Goal: Information Seeking & Learning: Learn about a topic

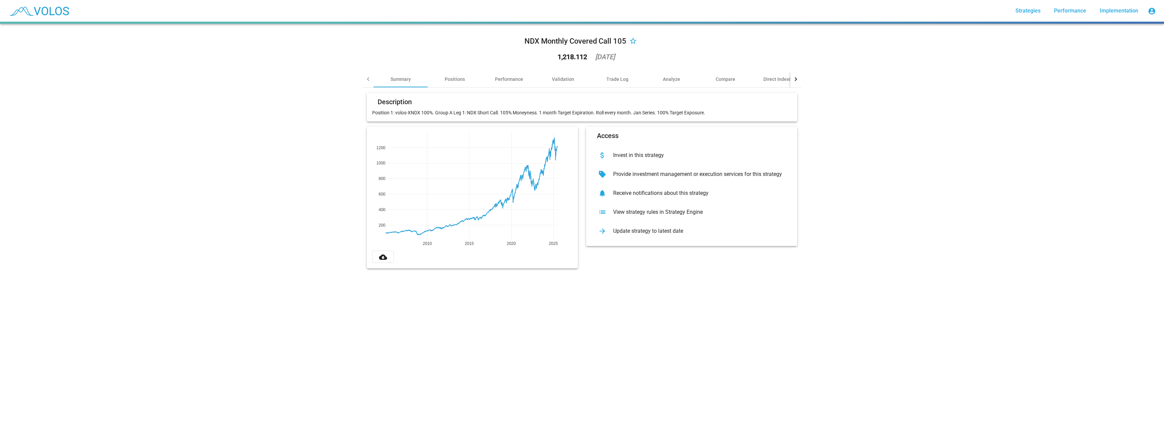
click at [379, 258] on mat-icon "cloud_download" at bounding box center [383, 257] width 8 height 8
click at [376, 256] on button "cloud_download" at bounding box center [383, 257] width 22 height 12
click at [905, 179] on div "NDX Monthly Covered Call 12% Annual Income ATM star_border 990.725 2025-06-26 S…" at bounding box center [582, 227] width 1164 height 406
click at [560, 79] on div "Validation" at bounding box center [563, 79] width 22 height 7
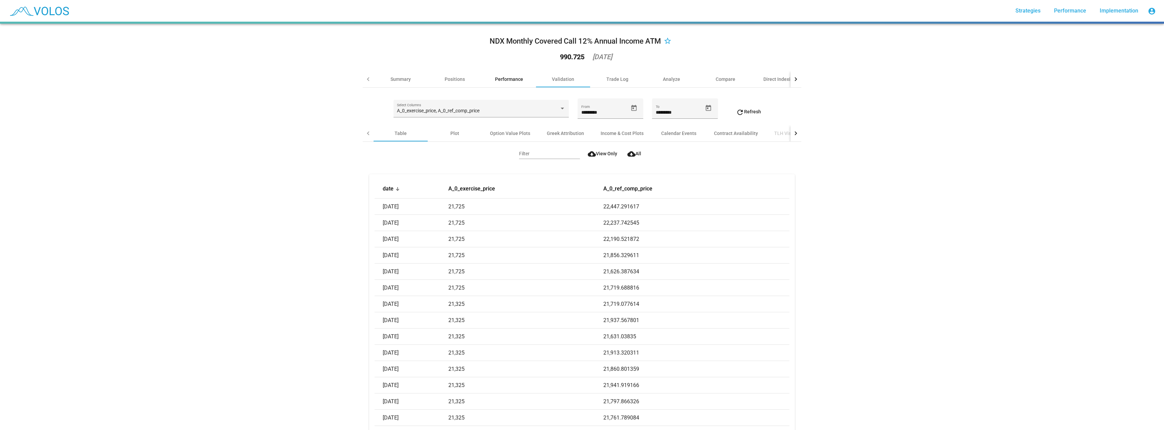
click at [502, 76] on div "Performance" at bounding box center [509, 79] width 28 height 7
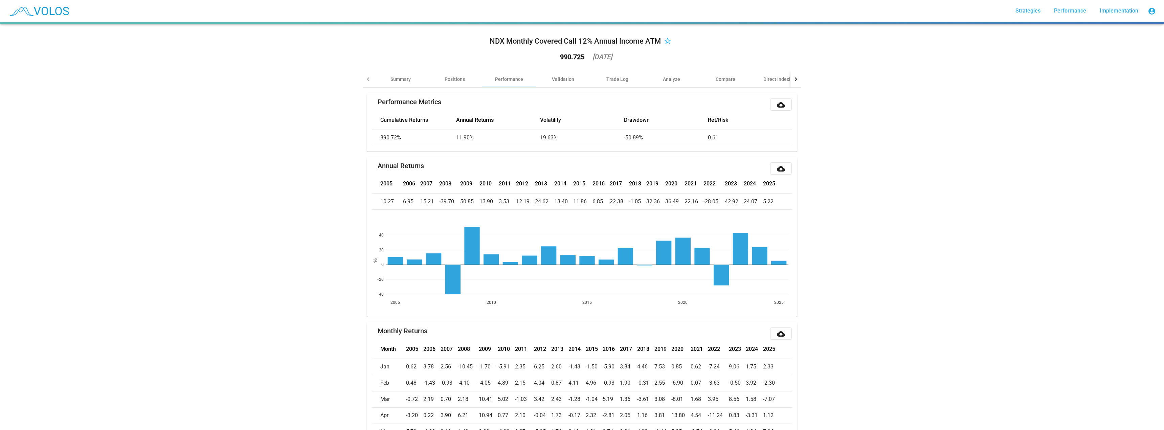
click at [917, 135] on div "NDX Monthly Covered Call 12% Annual Income ATM star_border 990.725 2025-06-26 S…" at bounding box center [582, 227] width 1164 height 406
click at [573, 78] on div "Validation" at bounding box center [563, 79] width 54 height 16
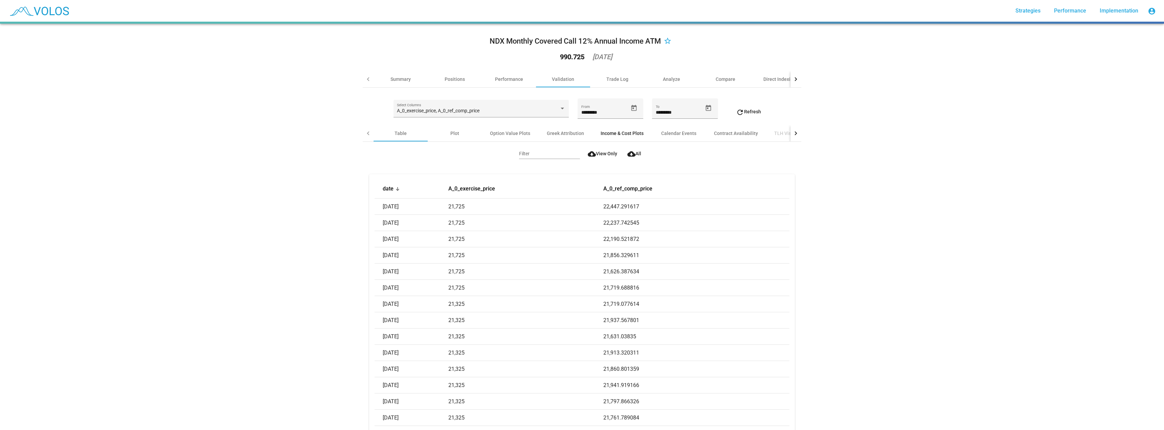
click at [615, 134] on div "Income & Cost Plots" at bounding box center [622, 133] width 43 height 7
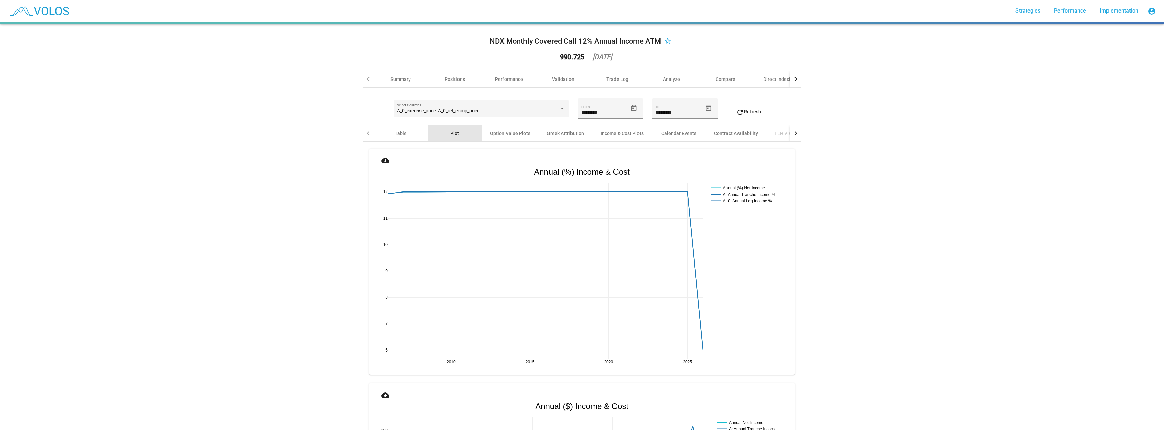
click at [447, 133] on div "Plot" at bounding box center [455, 133] width 54 height 16
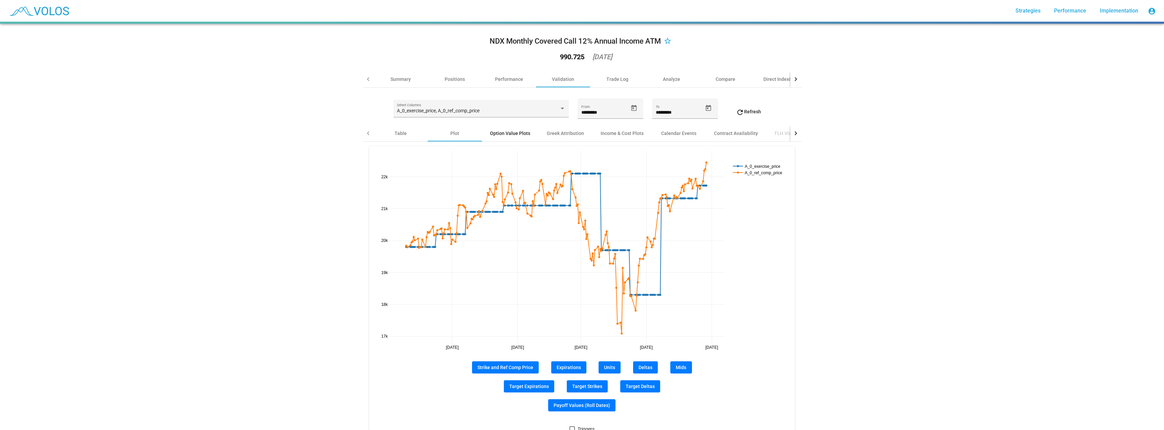
click at [497, 136] on div "Option Value Plots" at bounding box center [510, 133] width 40 height 7
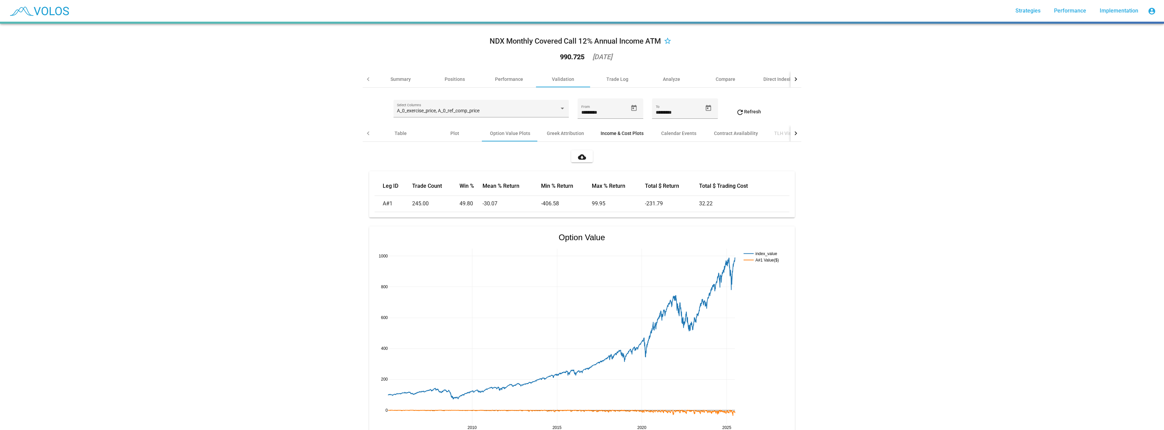
click at [624, 136] on div "Income & Cost Plots" at bounding box center [622, 133] width 43 height 7
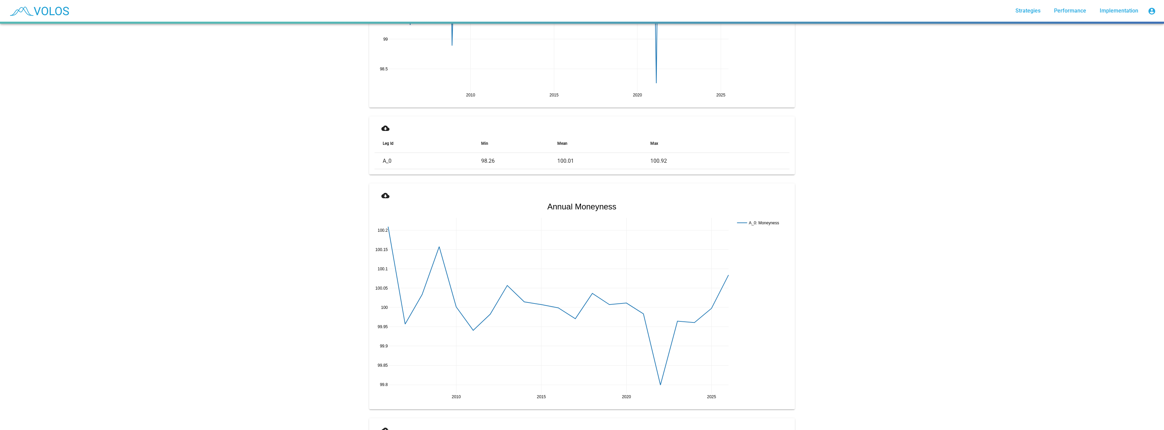
scroll to position [1523, 0]
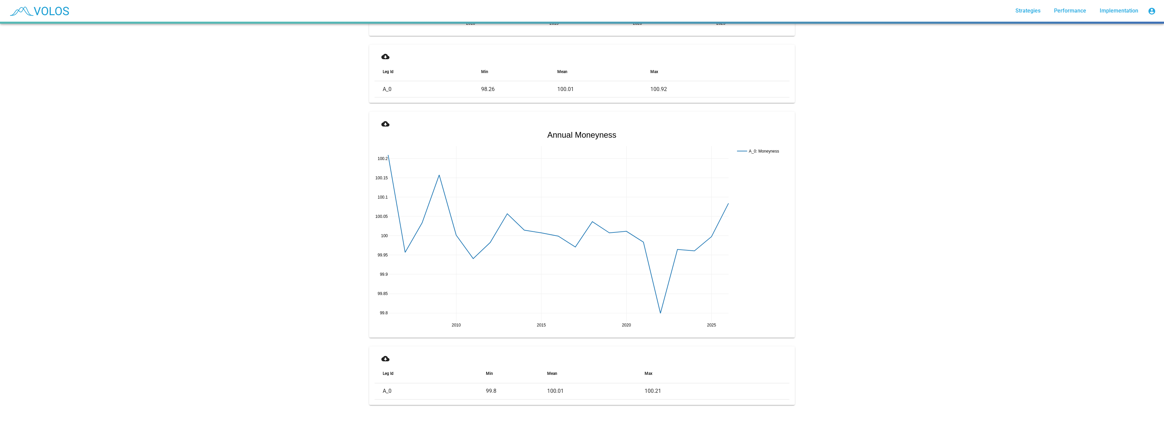
drag, startPoint x: 331, startPoint y: 231, endPoint x: 299, endPoint y: 167, distance: 71.1
click at [299, 167] on div "NDX Monthly Covered Call 12% Annual Income ATM star_border 990.725 2025-06-26 S…" at bounding box center [582, 227] width 1164 height 406
drag, startPoint x: 261, startPoint y: 197, endPoint x: 277, endPoint y: 195, distance: 16.7
click at [272, 195] on div "NDX Monthly Covered Call 12% Annual Income ATM star_border 990.725 2025-06-26 S…" at bounding box center [582, 227] width 1164 height 406
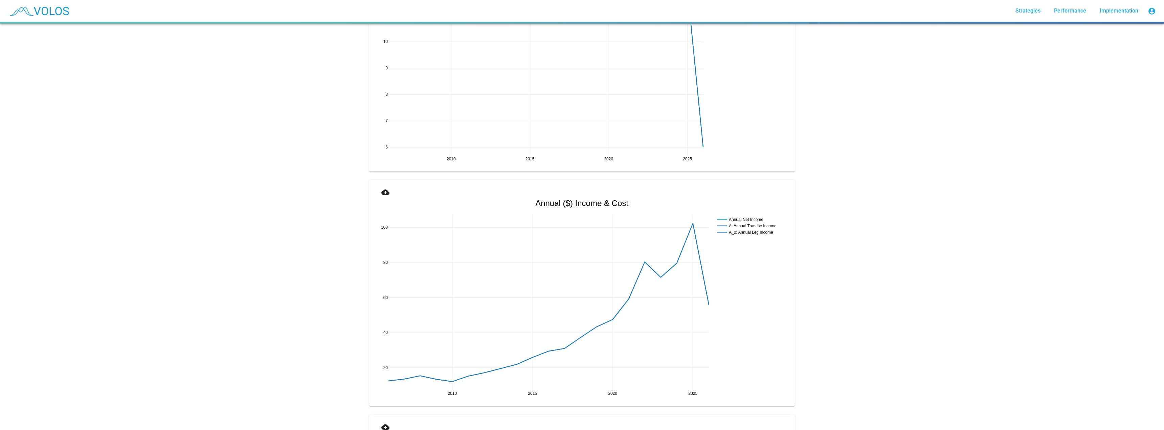
scroll to position [0, 0]
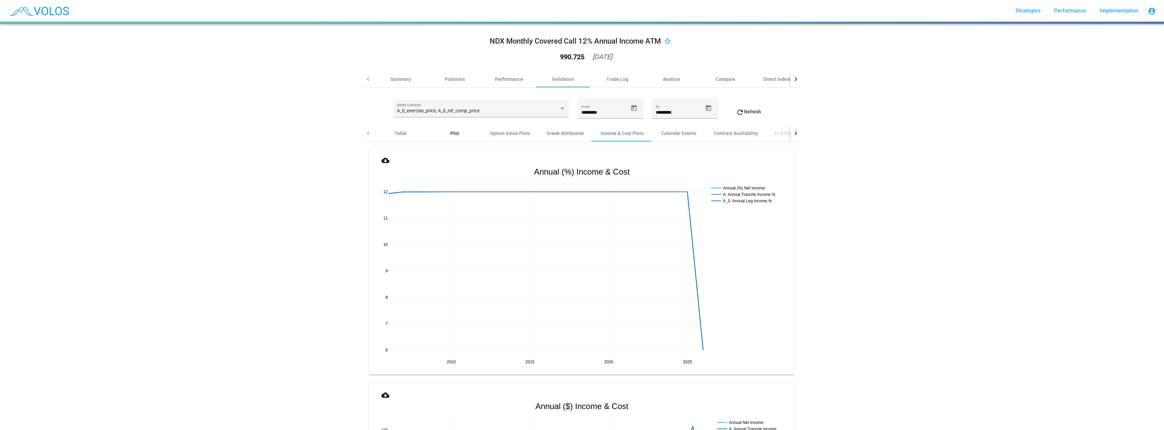
click at [436, 132] on div "Plot" at bounding box center [455, 133] width 54 height 16
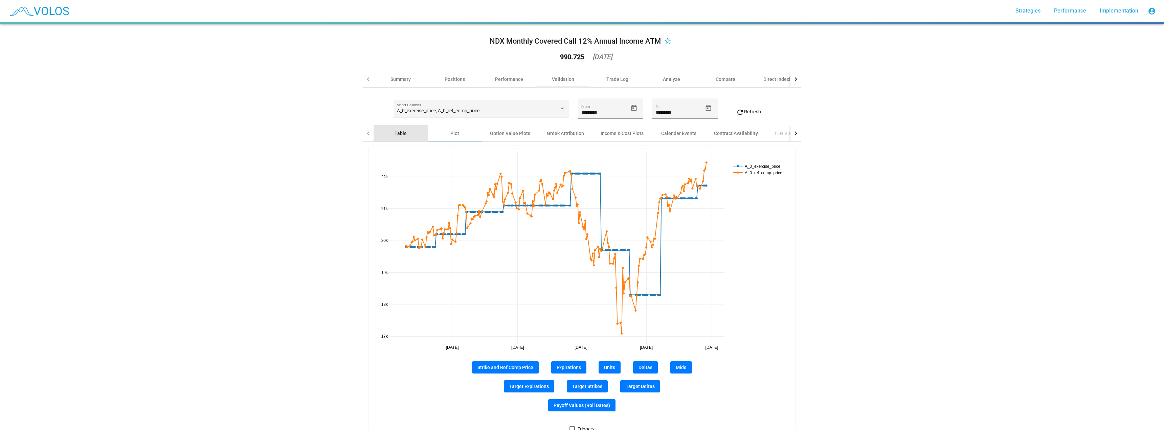
click at [396, 132] on div "Table" at bounding box center [401, 133] width 12 height 7
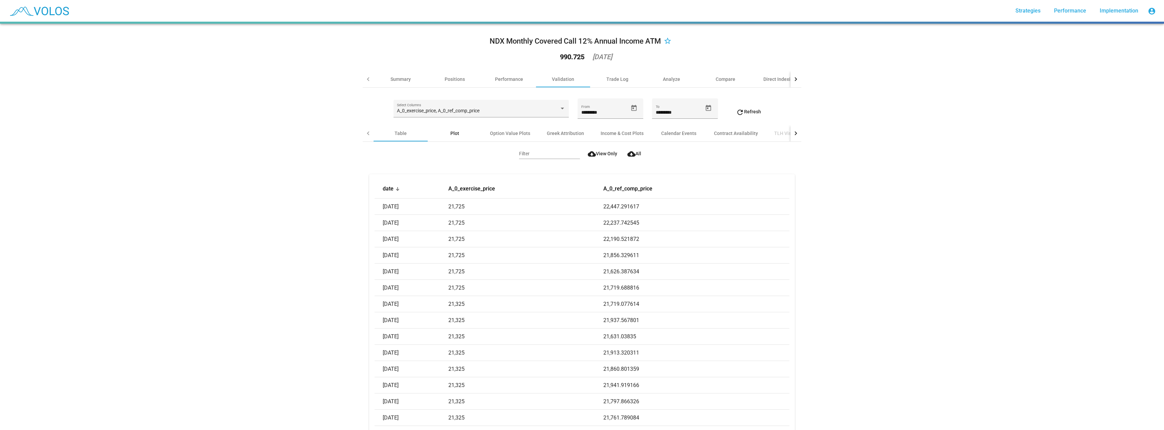
click at [434, 131] on div "Plot" at bounding box center [455, 133] width 54 height 16
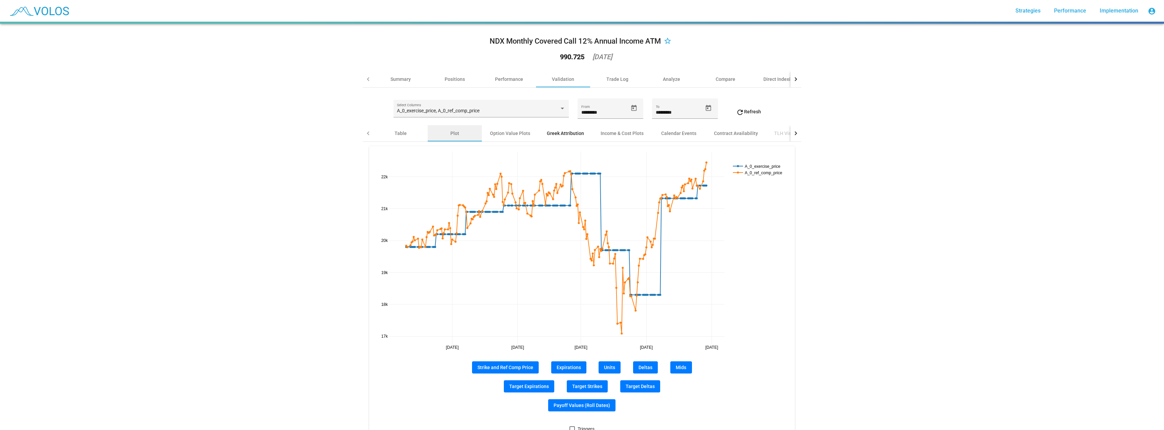
click at [538, 131] on div "Greek Attribution" at bounding box center [565, 133] width 54 height 16
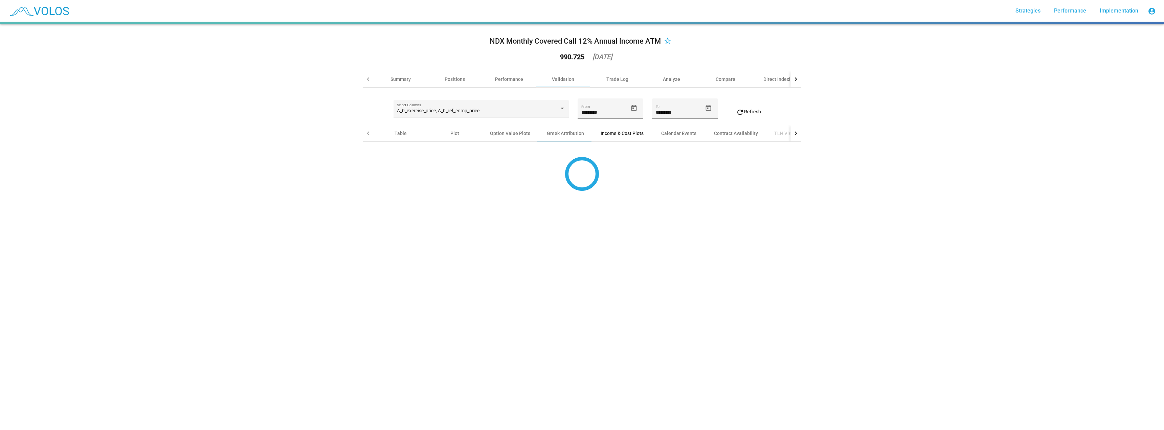
click at [604, 131] on div "Income & Cost Plots" at bounding box center [622, 133] width 43 height 7
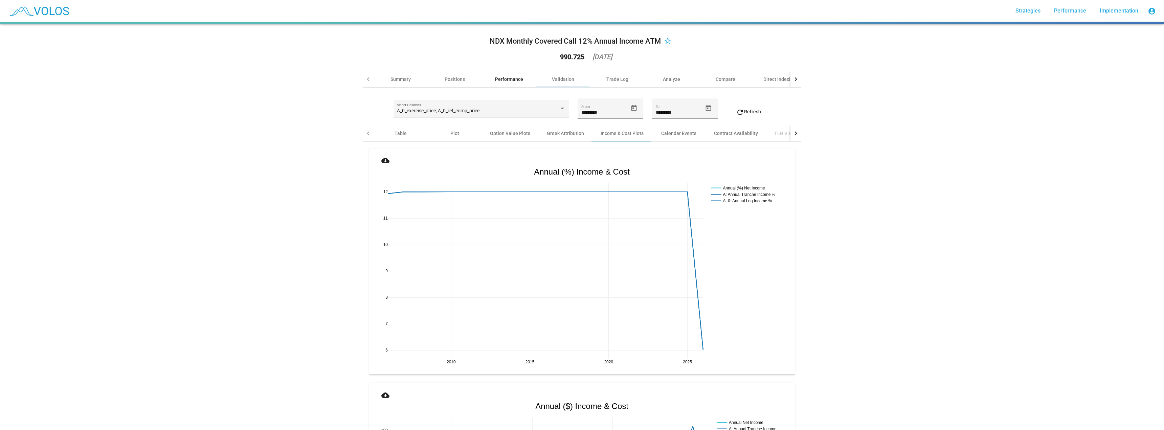
click at [510, 77] on div "Performance" at bounding box center [509, 79] width 28 height 7
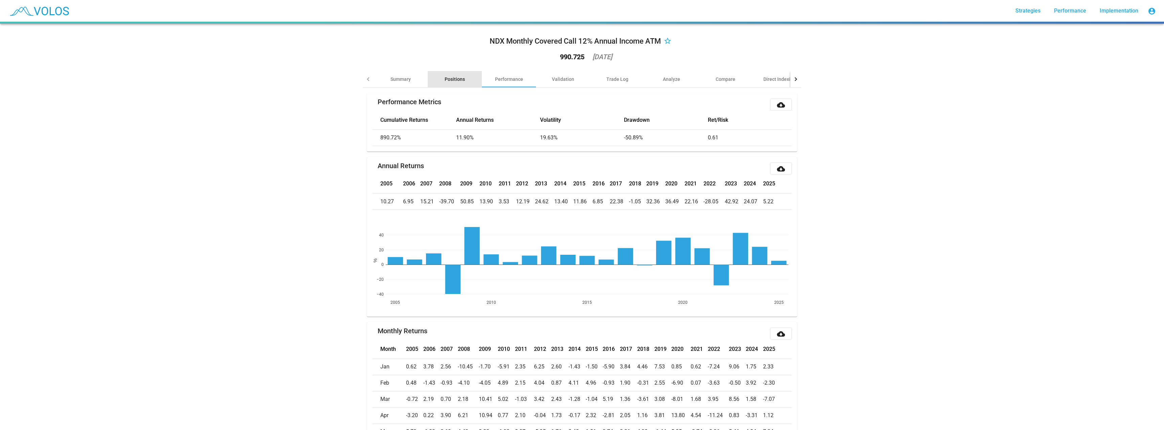
click at [455, 74] on div "Positions" at bounding box center [455, 79] width 54 height 16
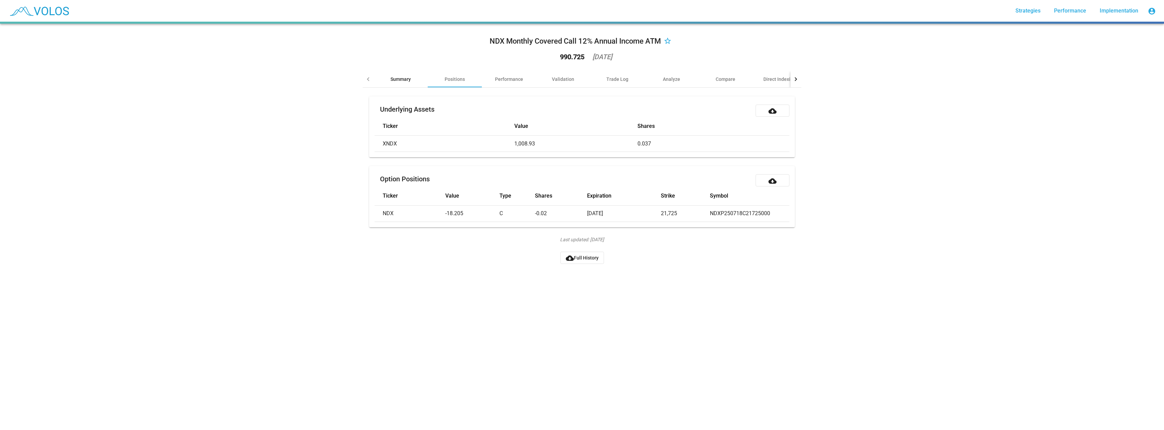
click at [404, 77] on div "Summary" at bounding box center [400, 79] width 20 height 7
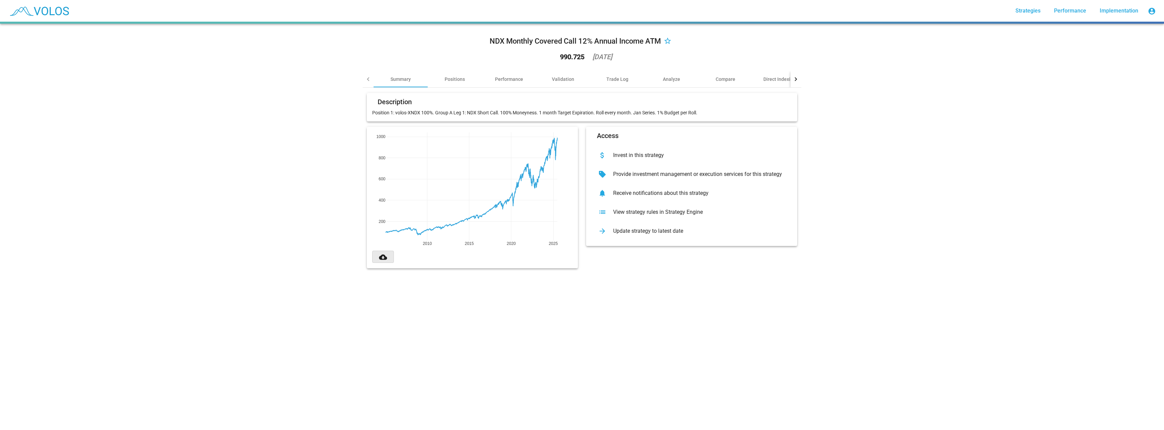
click at [382, 258] on mat-icon "cloud_download" at bounding box center [383, 257] width 8 height 8
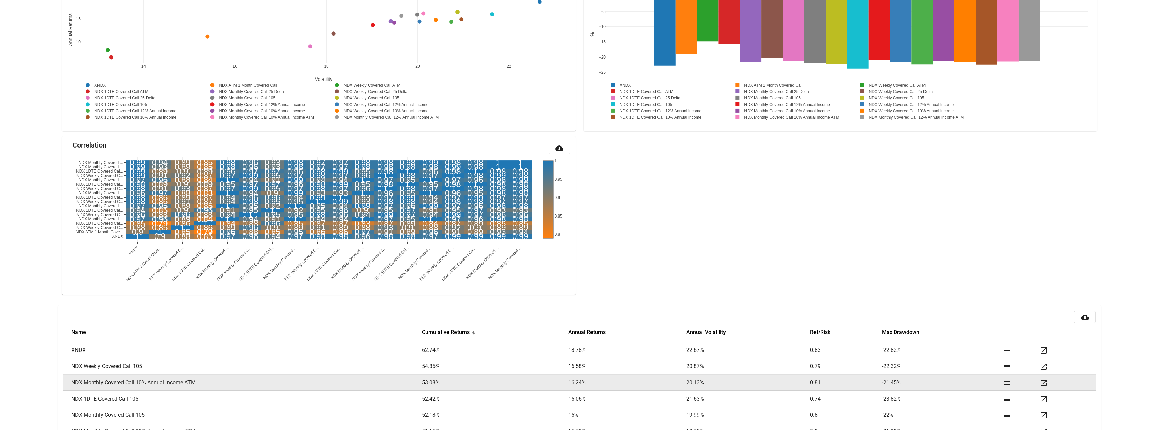
scroll to position [824, 0]
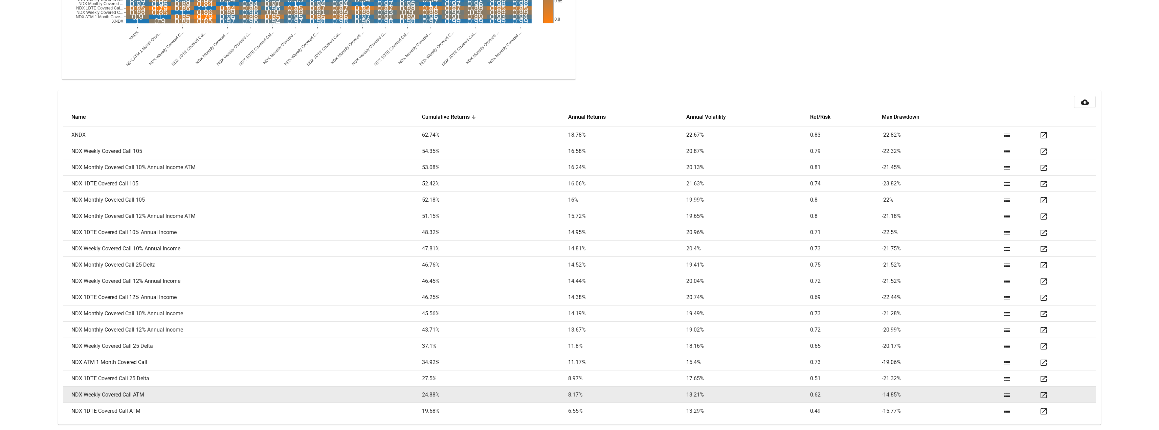
click at [1045, 395] on mat-icon "open_in_new" at bounding box center [1044, 395] width 8 height 8
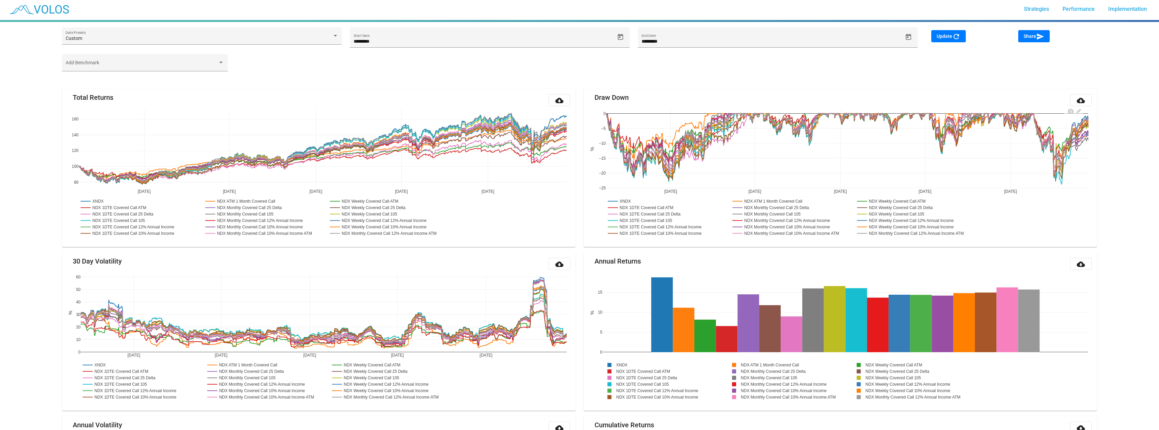
scroll to position [0, 0]
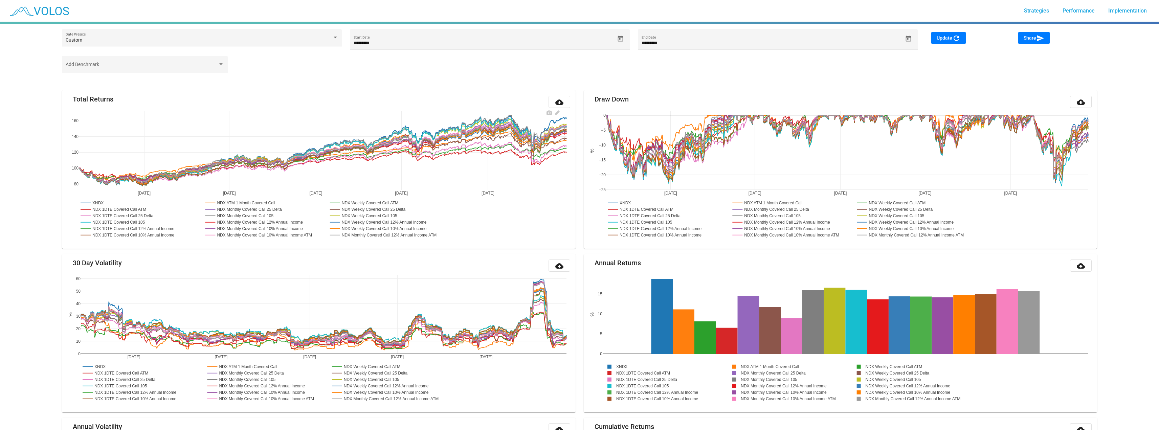
click at [239, 202] on rect at bounding box center [244, 203] width 80 height 6
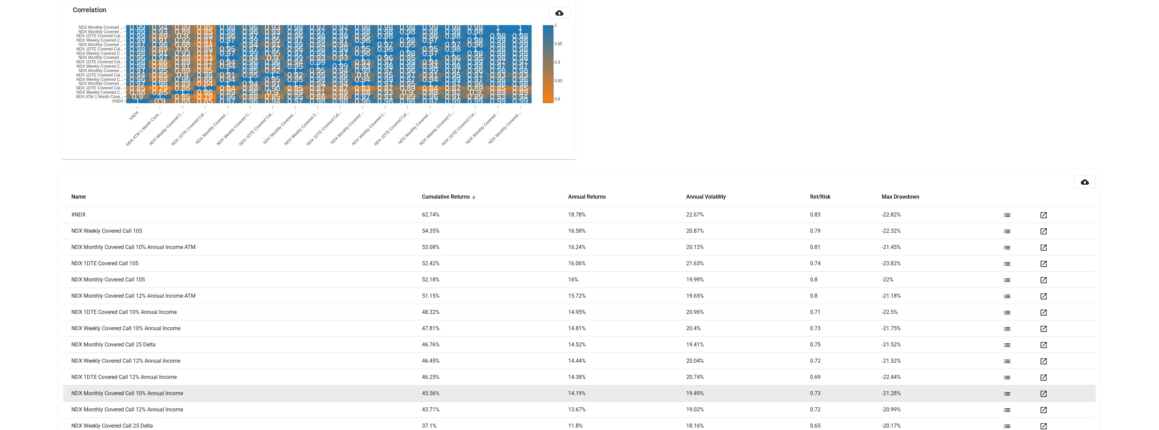
scroll to position [824, 0]
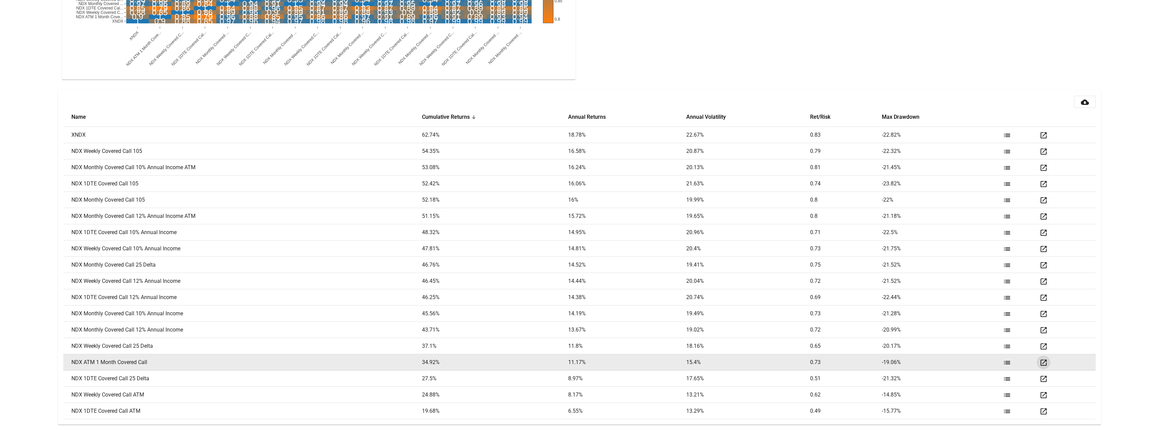
click at [1046, 360] on mat-icon "open_in_new" at bounding box center [1044, 363] width 8 height 8
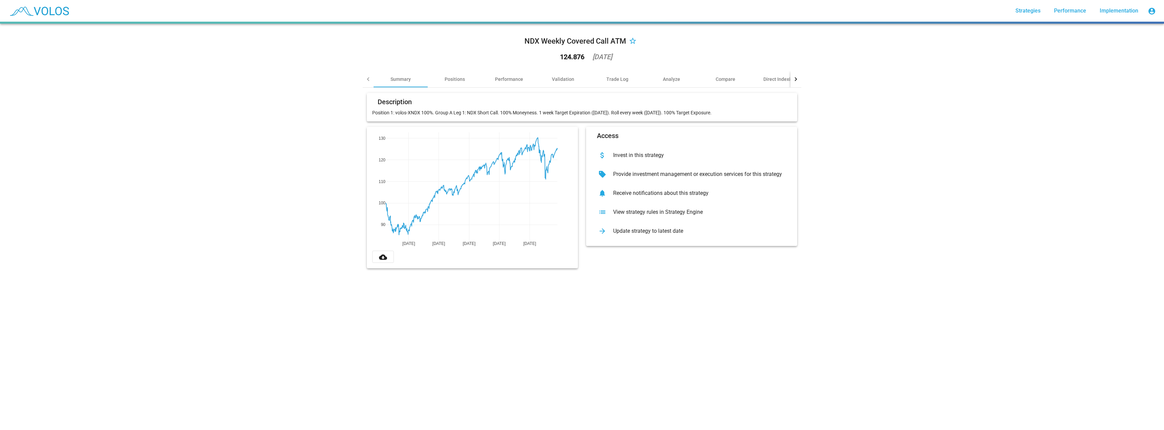
click at [379, 256] on mat-icon "cloud_download" at bounding box center [383, 257] width 8 height 8
click at [380, 258] on mat-icon "cloud_download" at bounding box center [383, 257] width 8 height 8
